Goal: Information Seeking & Learning: Learn about a topic

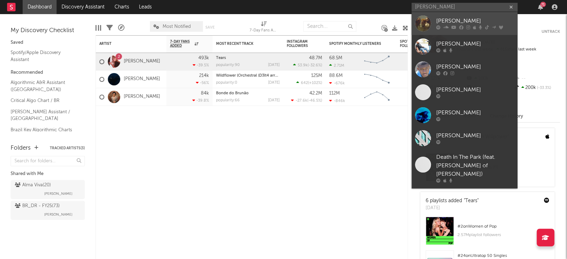
type input "[PERSON_NAME]"
click at [497, 25] on div "[PERSON_NAME]" at bounding box center [475, 21] width 78 height 8
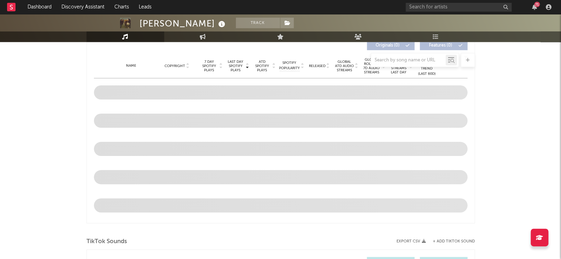
select select "6m"
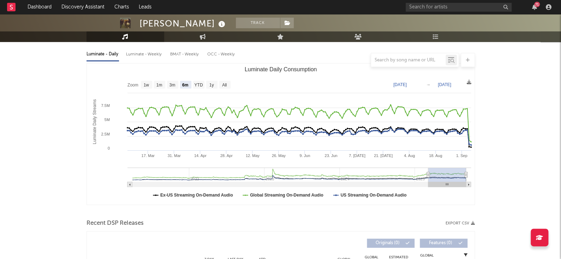
scroll to position [75, 0]
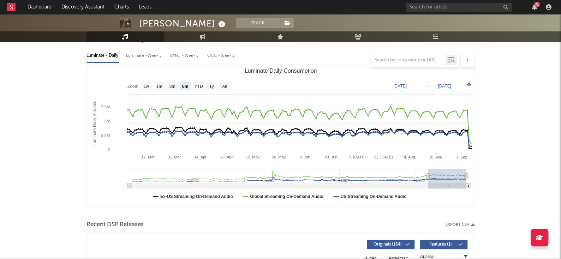
type input "[DATE]"
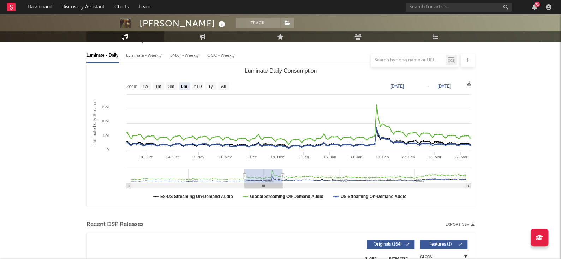
drag, startPoint x: 264, startPoint y: 176, endPoint x: 277, endPoint y: 178, distance: 12.8
click at [277, 178] on g "Luminate Daily Consumption" at bounding box center [298, 178] width 345 height 19
type input "[DATE]"
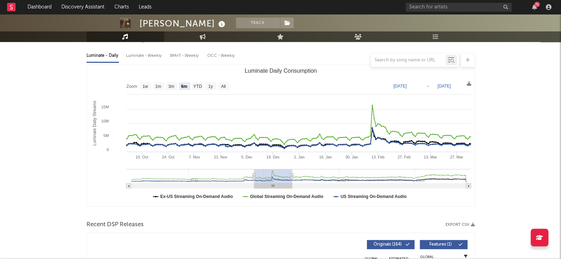
type input "[DATE]"
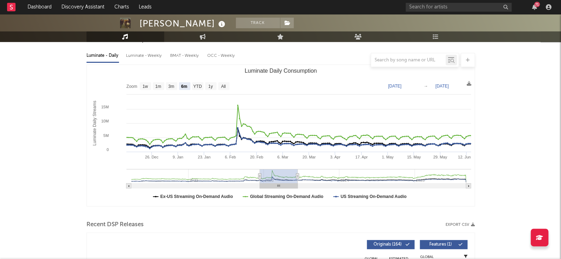
type input "[DATE]"
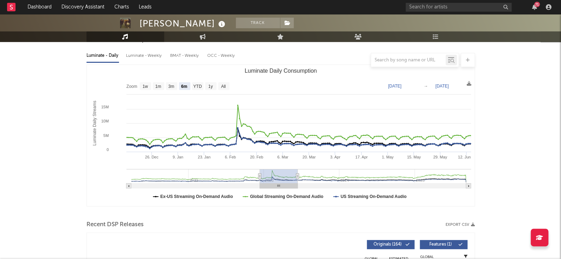
type input "[DATE]"
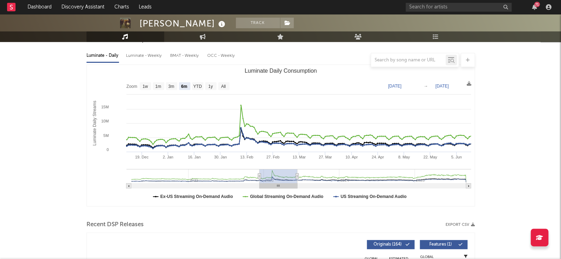
type input "[DATE]"
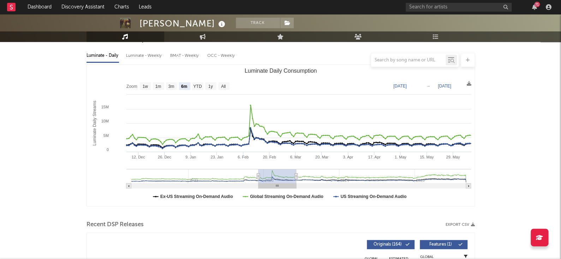
type input "[DATE]"
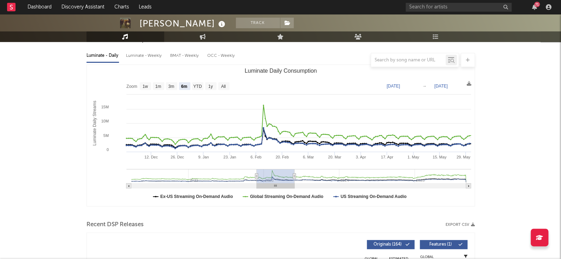
type input "[DATE]"
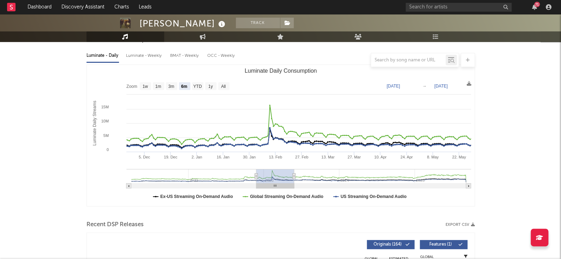
type input "[DATE]"
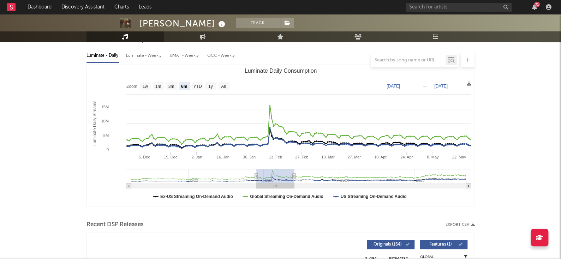
type input "[DATE]"
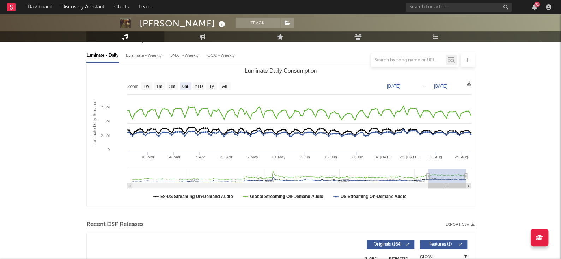
type input "[DATE]"
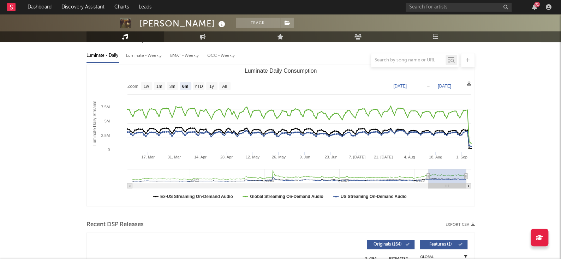
drag, startPoint x: 277, startPoint y: 178, endPoint x: 481, endPoint y: 158, distance: 205.2
click at [428, 173] on icon "Luminate Daily Consumption" at bounding box center [300, 179] width 344 height 19
drag, startPoint x: 428, startPoint y: 173, endPoint x: 431, endPoint y: 178, distance: 6.2
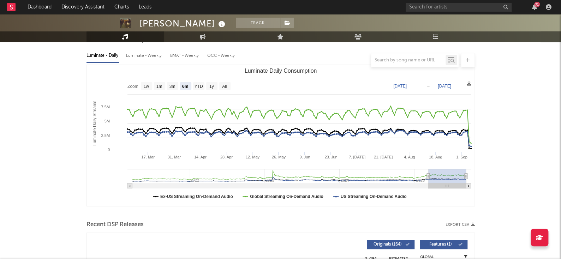
click at [431, 178] on g "Luminate Daily Consumption" at bounding box center [300, 178] width 344 height 19
type input "[DATE]"
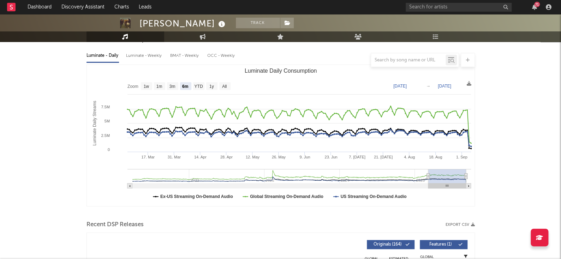
type input "[DATE]"
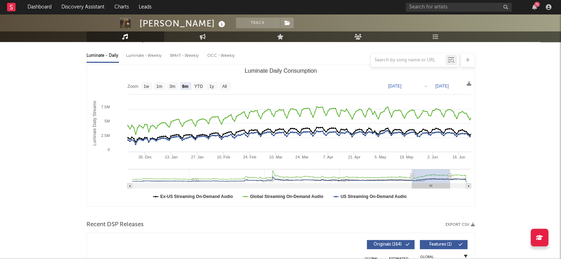
type input "[DATE]"
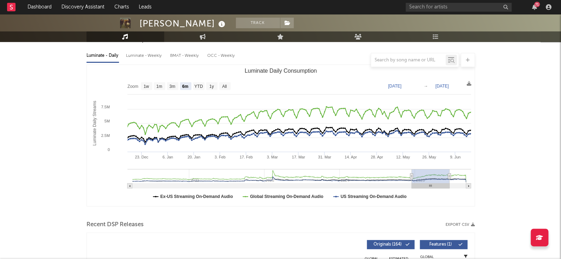
type input "[DATE]"
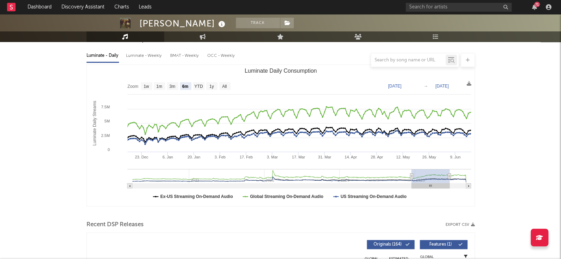
type input "[DATE]"
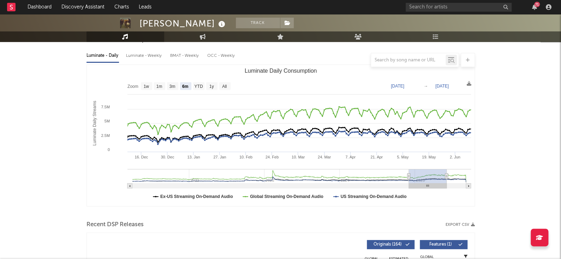
type input "[DATE]"
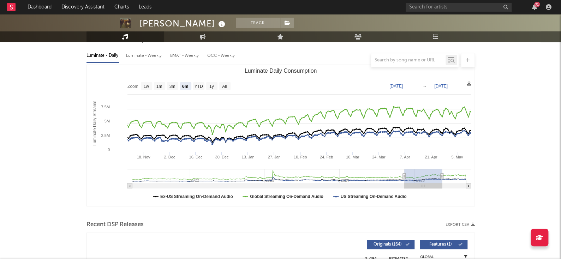
type input "[DATE]"
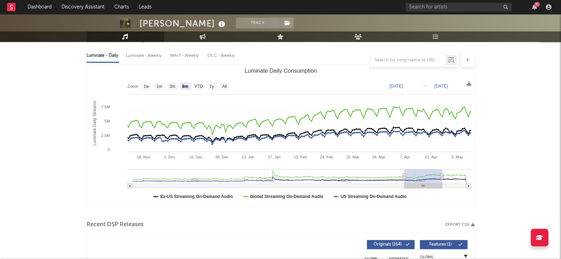
type input "[DATE]"
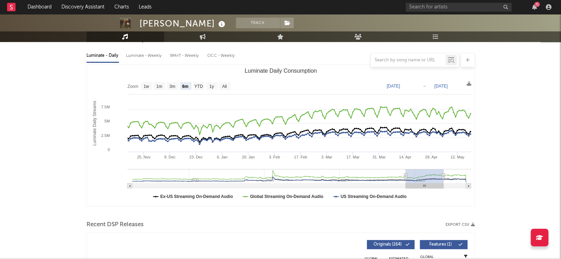
type input "[DATE]"
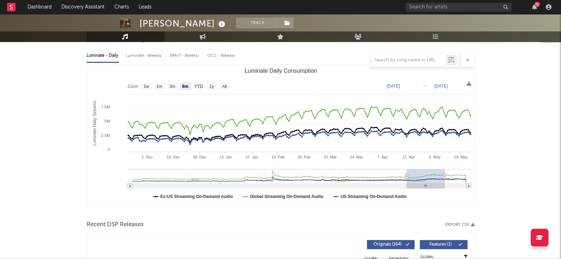
type input "[DATE]"
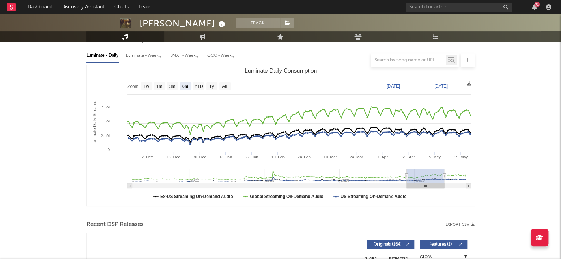
type input "[DATE]"
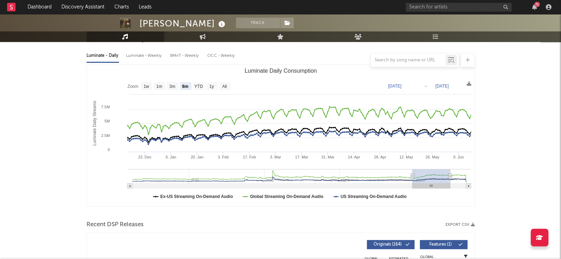
type input "[DATE]"
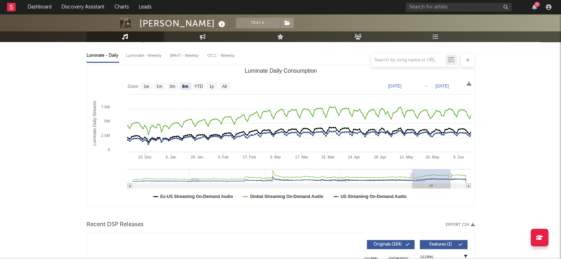
type input "[DATE]"
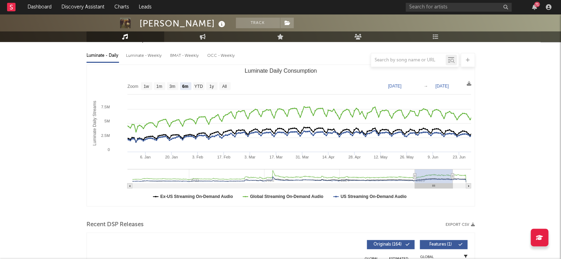
type input "[DATE]"
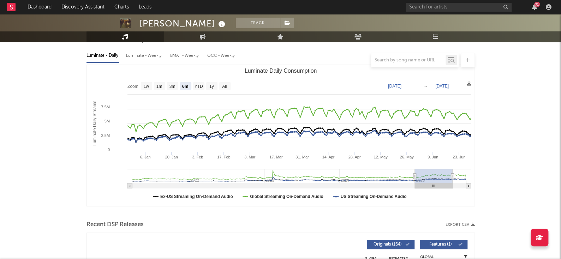
type input "[DATE]"
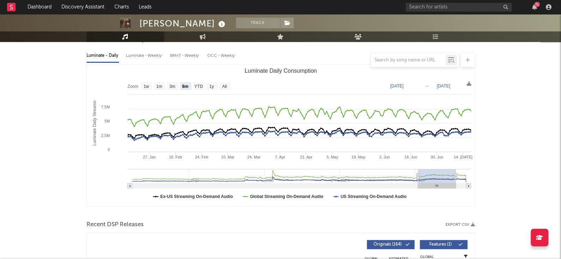
type input "[DATE]"
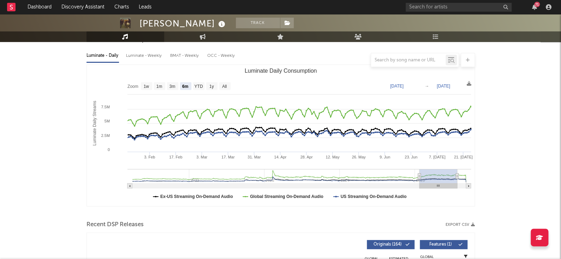
type input "[DATE]"
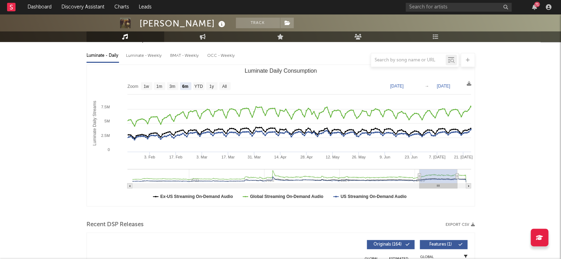
type input "[DATE]"
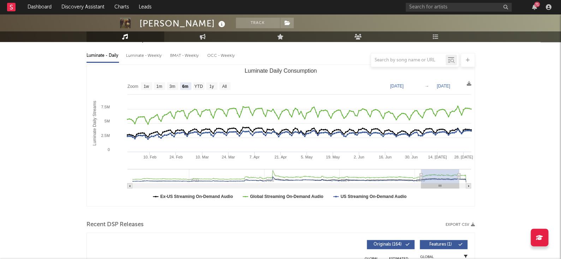
type input "[DATE]"
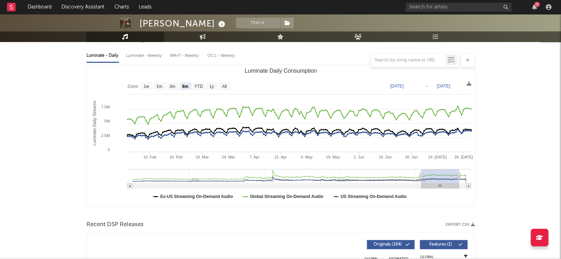
type input "[DATE]"
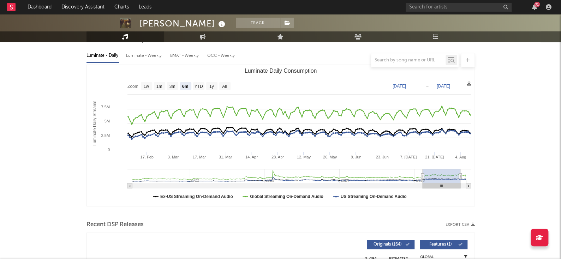
type input "[DATE]"
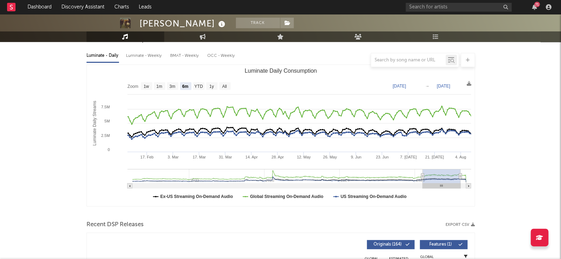
type input "[DATE]"
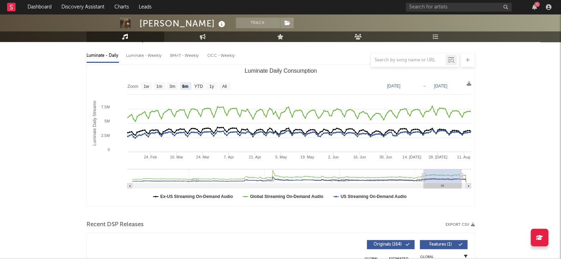
type input "[DATE]"
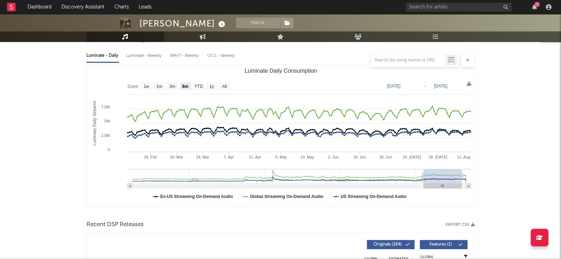
type input "[DATE]"
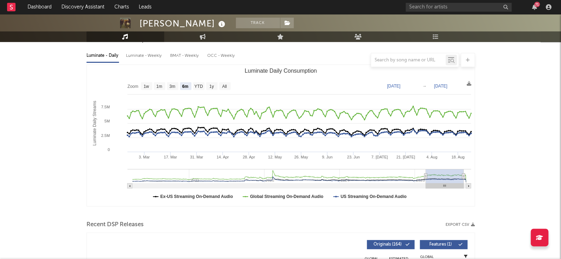
type input "[DATE]"
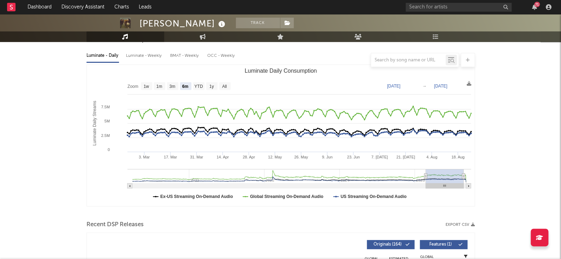
type input "[DATE]"
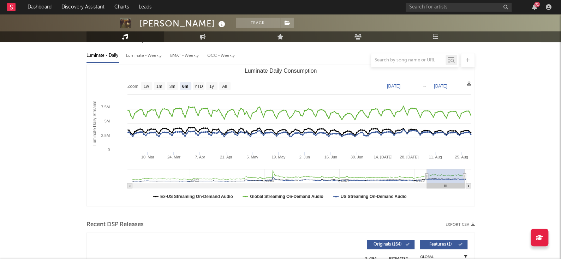
type input "[DATE]"
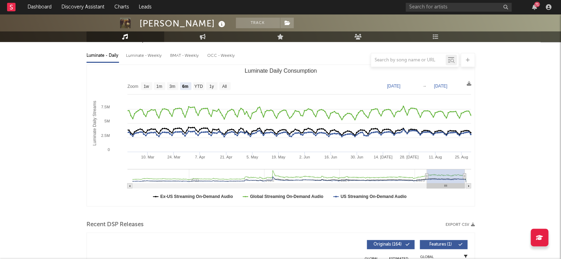
type input "[DATE]"
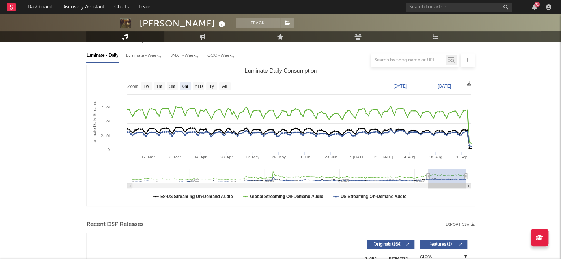
drag, startPoint x: 455, startPoint y: 177, endPoint x: 502, endPoint y: 184, distance: 47.9
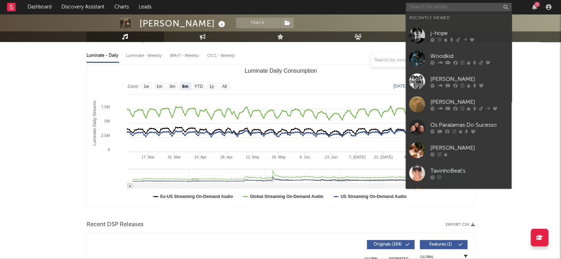
click at [440, 3] on input "text" at bounding box center [459, 7] width 106 height 9
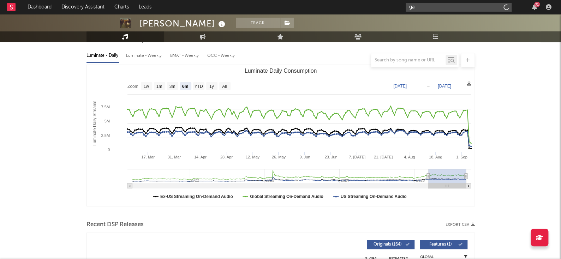
type input "g"
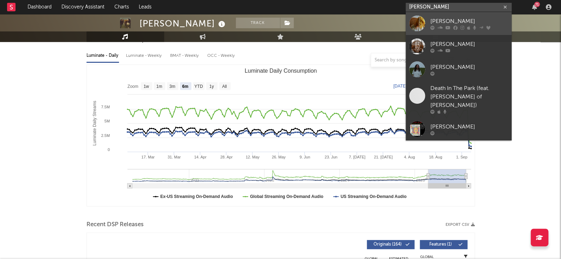
type input "[PERSON_NAME]"
click at [470, 21] on div "[PERSON_NAME]" at bounding box center [470, 21] width 78 height 8
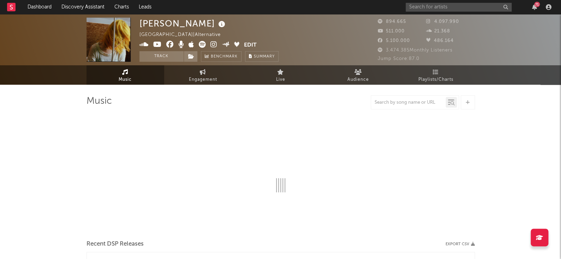
drag, startPoint x: 553, startPoint y: 20, endPoint x: 566, endPoint y: 42, distance: 25.0
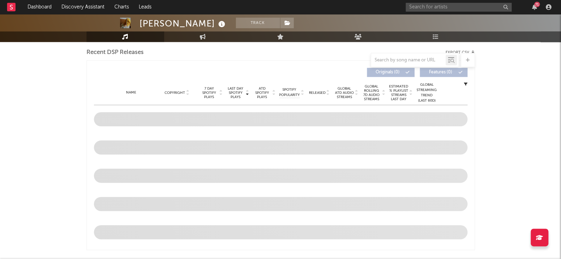
select select "6m"
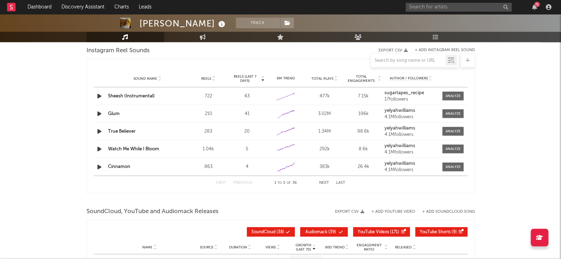
scroll to position [651, 0]
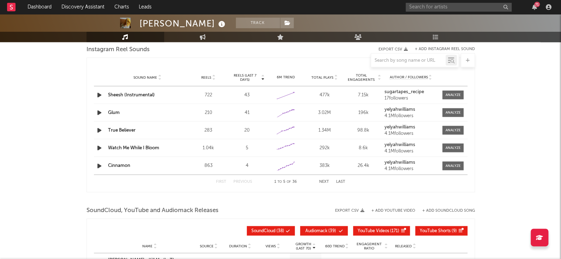
drag, startPoint x: 551, startPoint y: 210, endPoint x: 566, endPoint y: 210, distance: 14.5
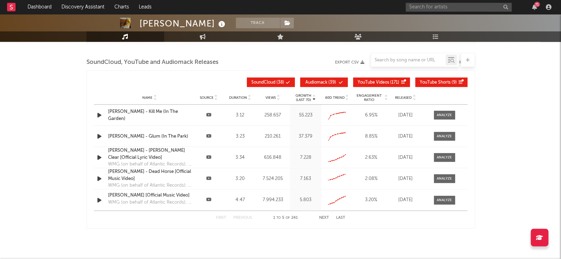
scroll to position [798, 0]
